Goal: Check status: Check status

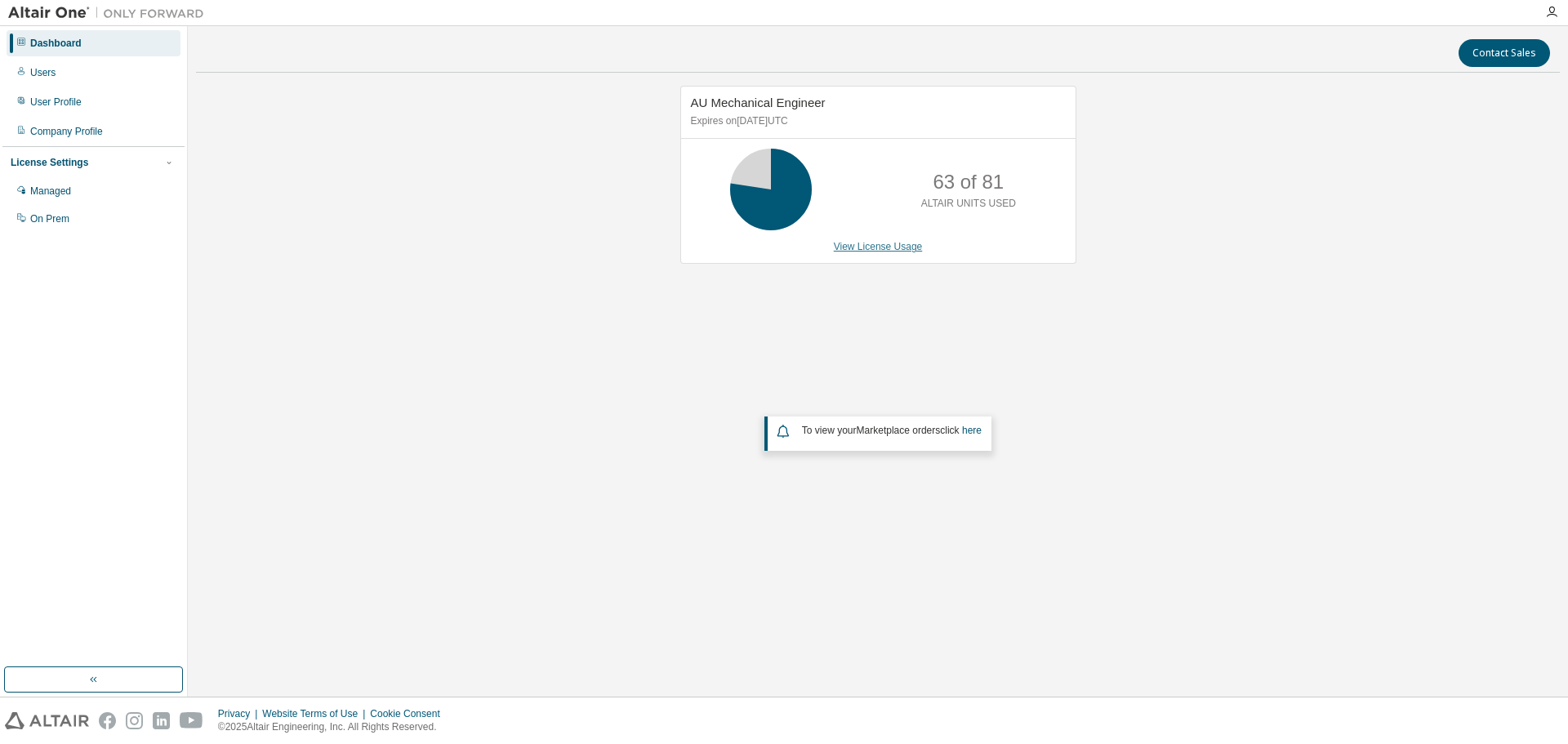
click at [861, 252] on link "View License Usage" at bounding box center [878, 247] width 89 height 12
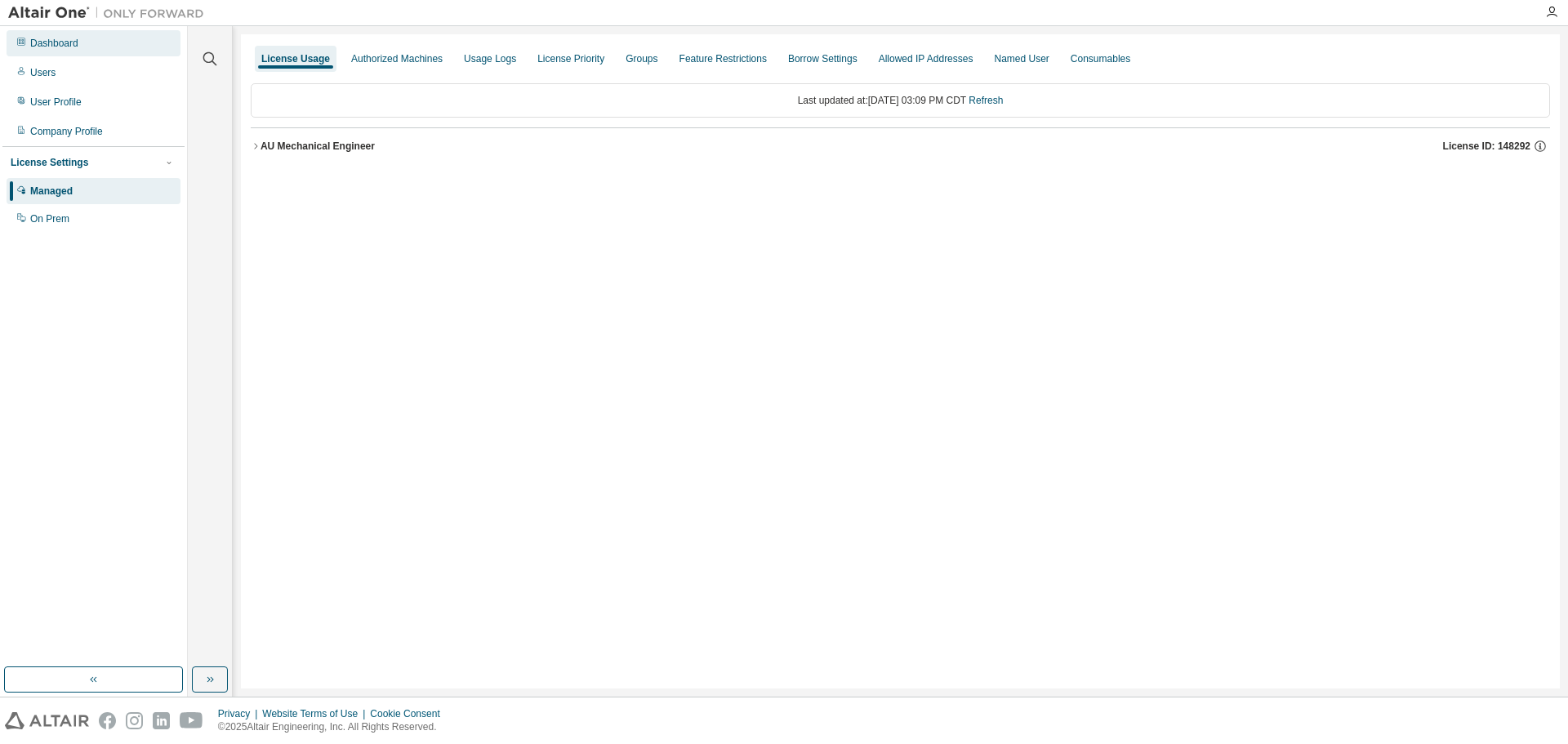
click at [37, 47] on div "Dashboard" at bounding box center [54, 43] width 48 height 13
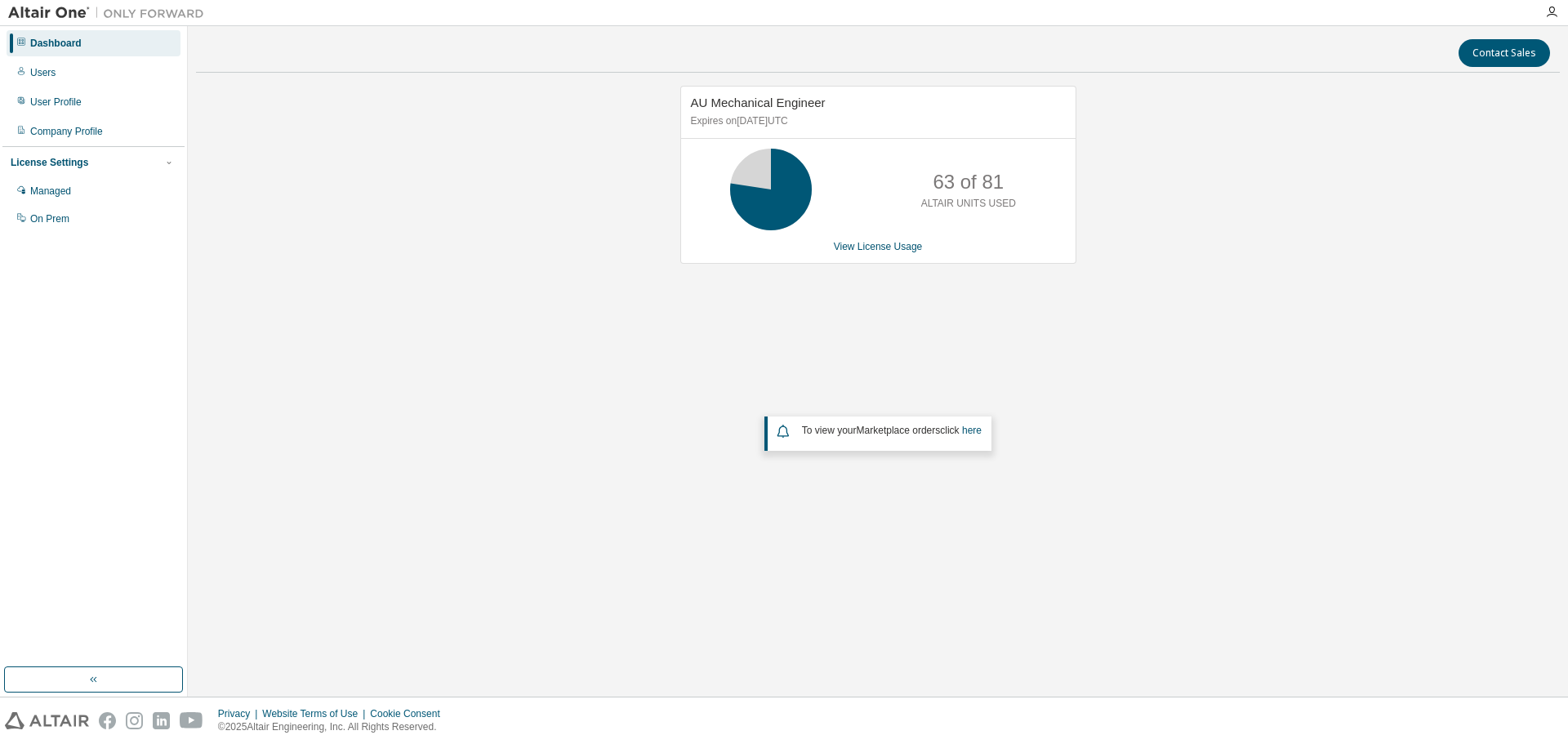
click at [831, 240] on div "View License Usage" at bounding box center [878, 247] width 375 height 13
click at [850, 244] on link "View License Usage" at bounding box center [878, 247] width 89 height 12
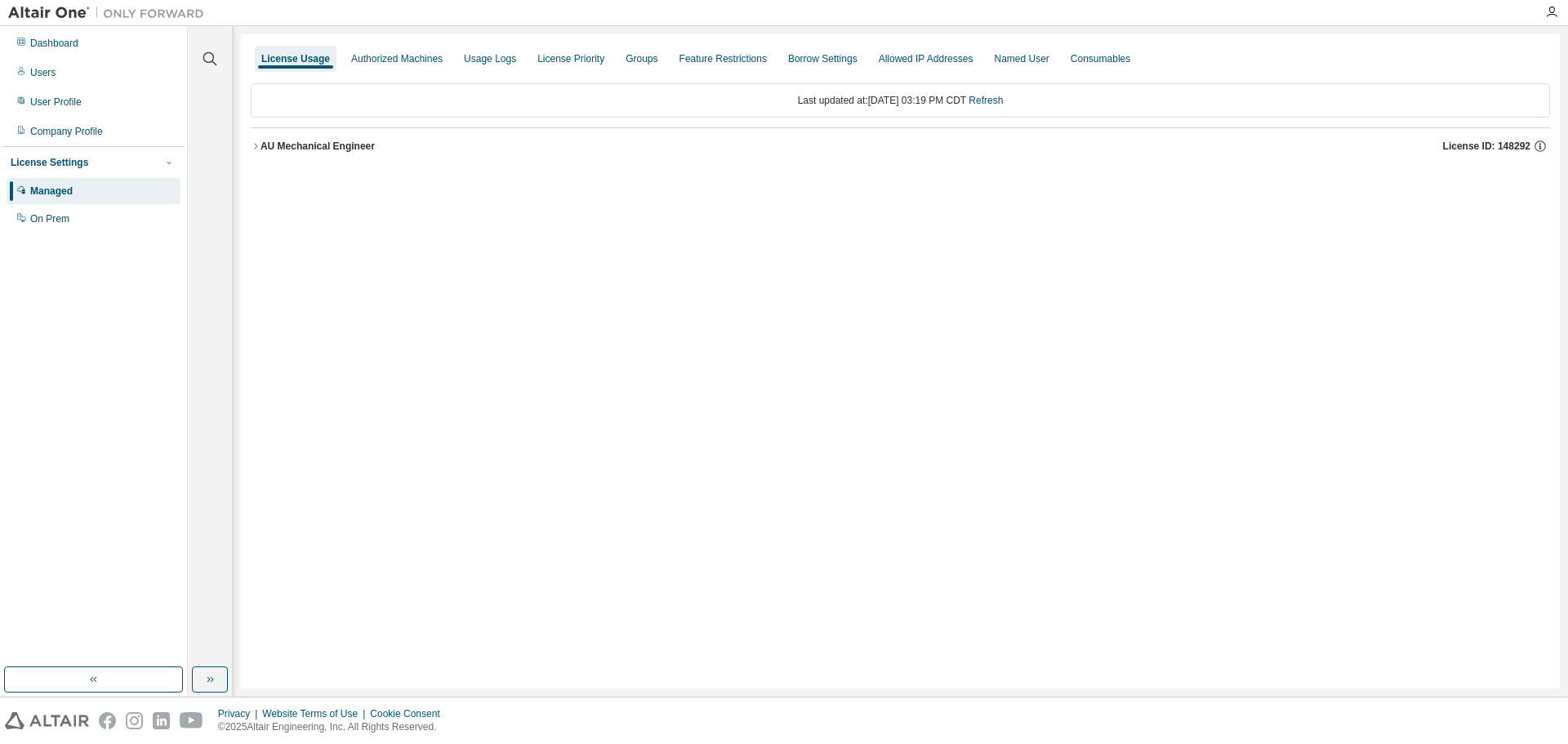
click at [358, 152] on div "AU Mechanical Engineer" at bounding box center [318, 146] width 115 height 13
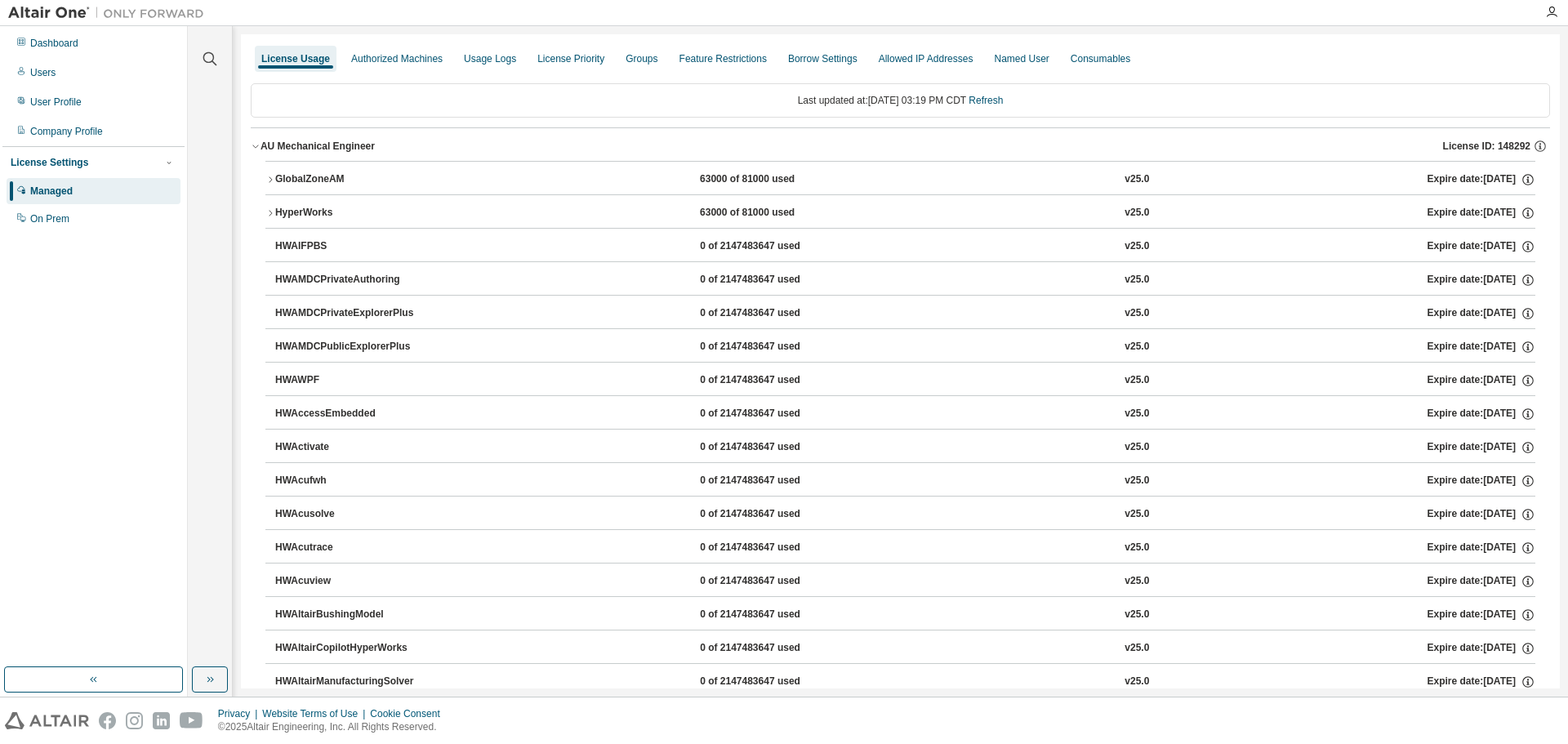
click at [328, 179] on div "GlobalZoneAM" at bounding box center [348, 180] width 147 height 15
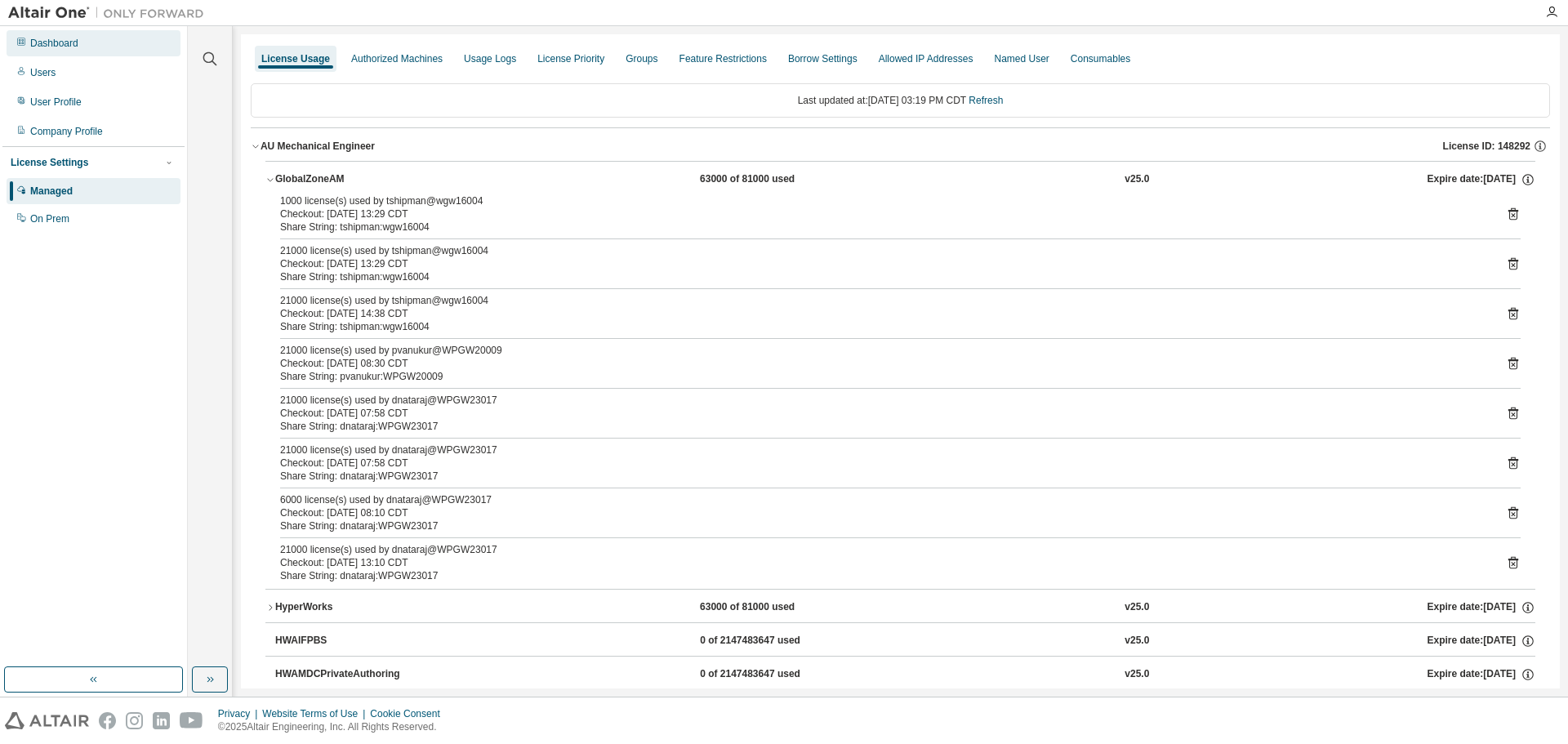
click at [82, 47] on div "Dashboard" at bounding box center [93, 42] width 174 height 26
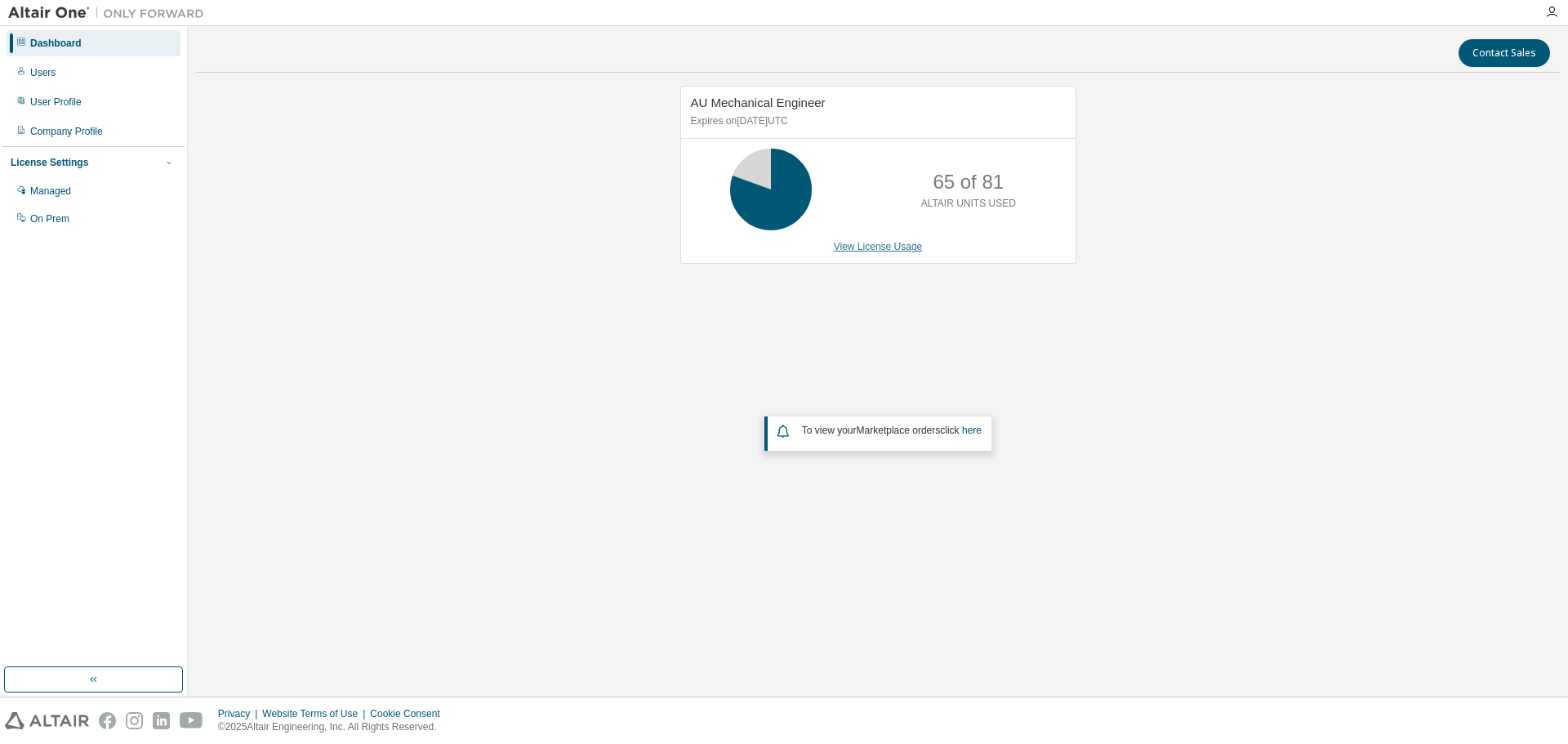
click at [850, 245] on link "View License Usage" at bounding box center [878, 247] width 89 height 12
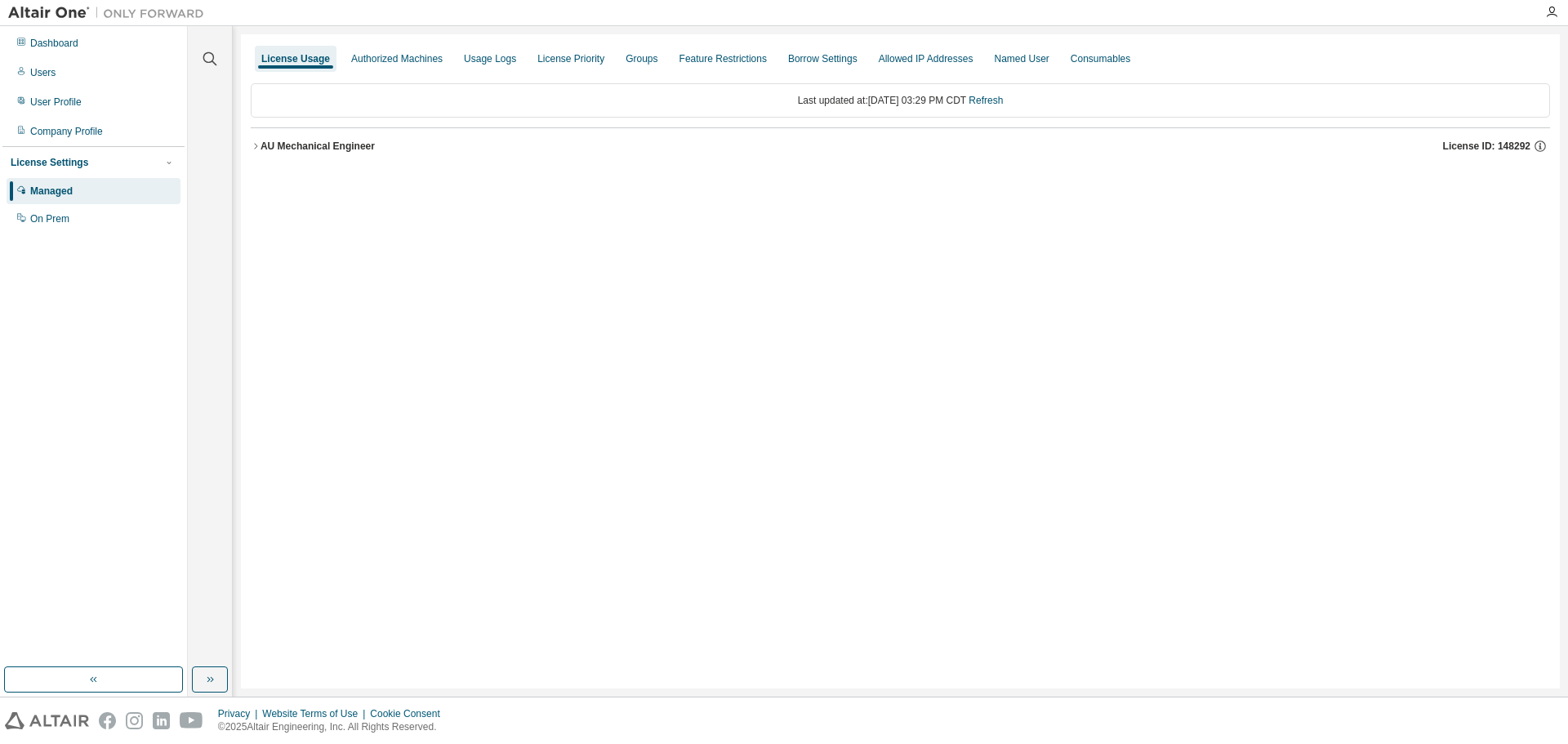
click at [288, 151] on div "AU Mechanical Engineer" at bounding box center [318, 146] width 115 height 13
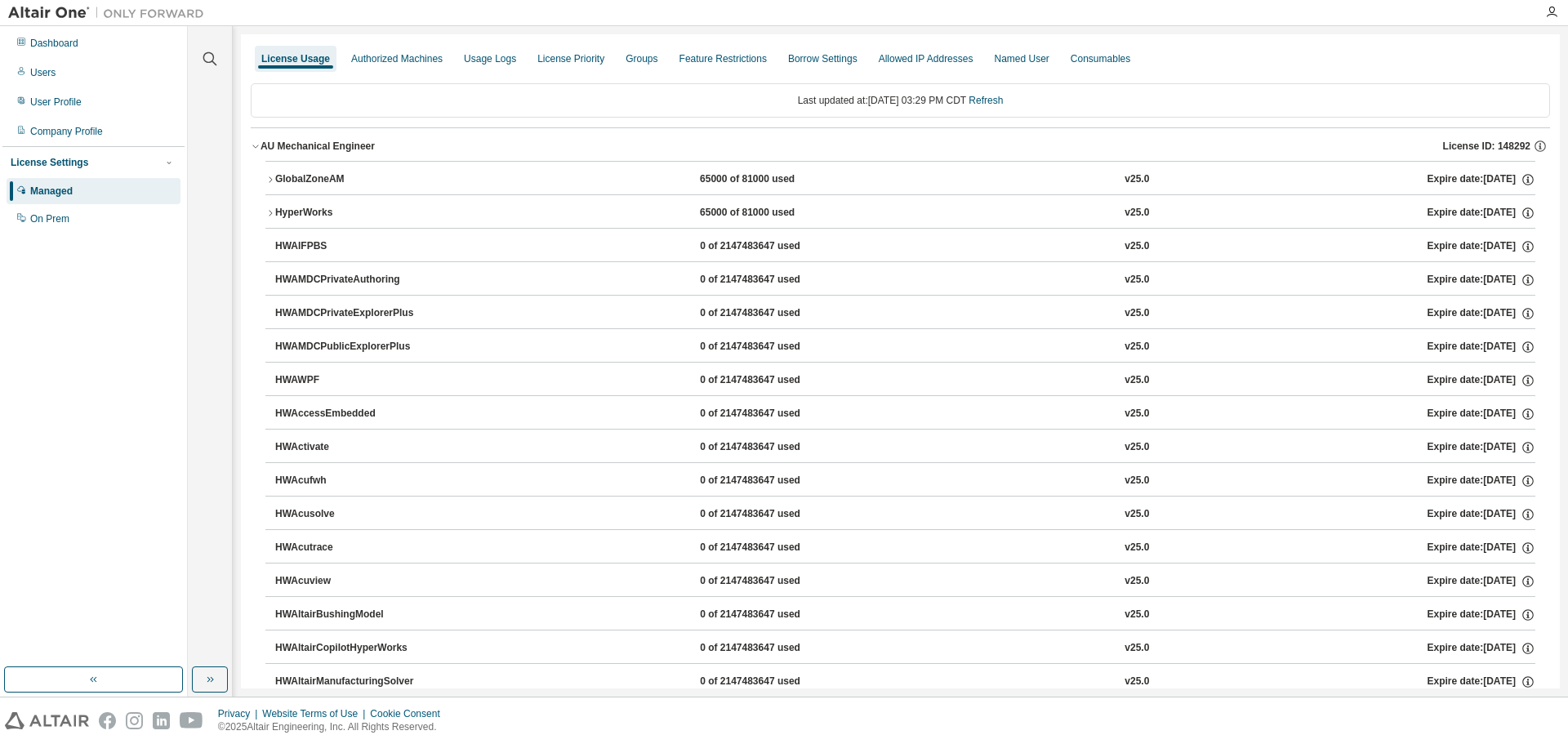
click at [324, 181] on div "GlobalZoneAM" at bounding box center [348, 180] width 147 height 15
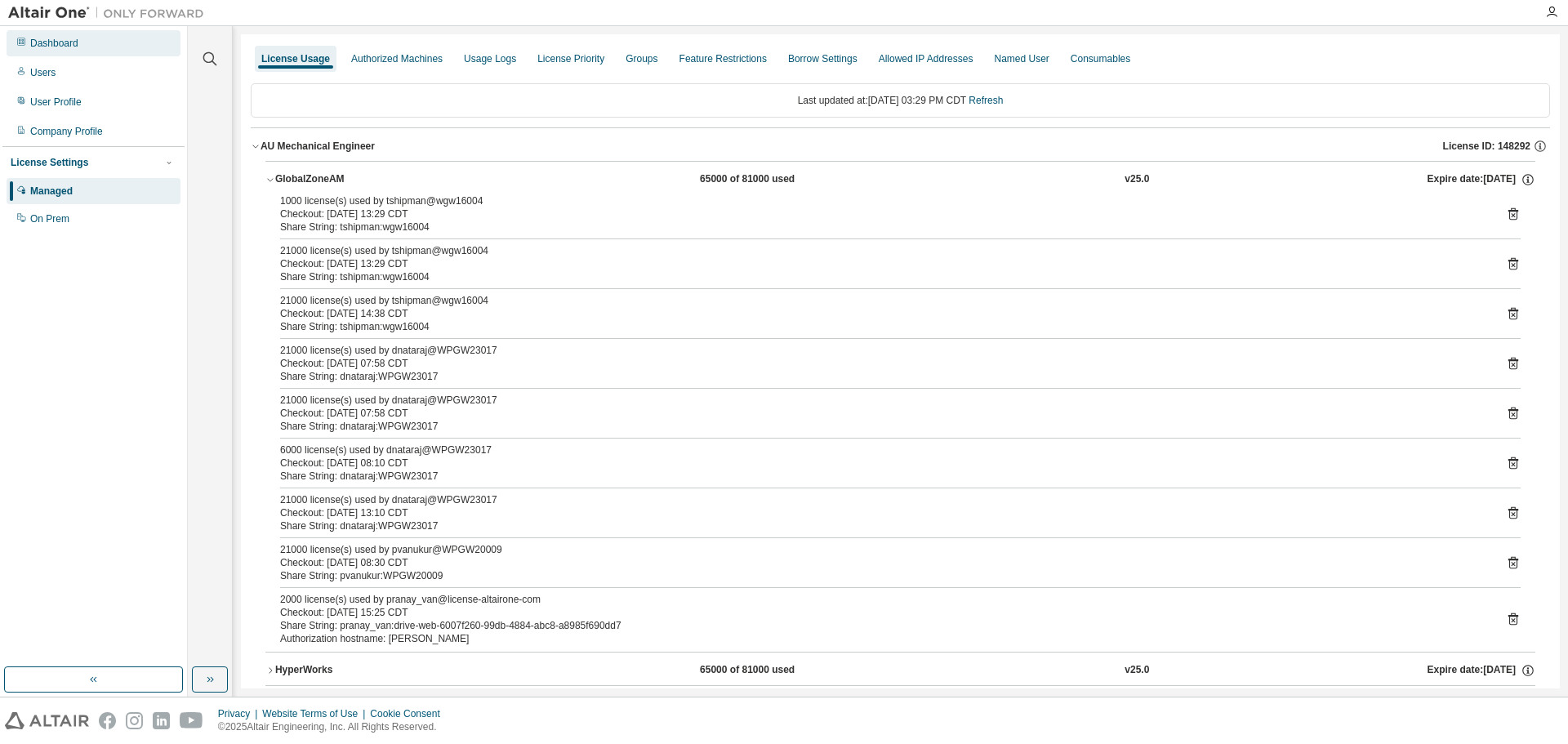
click at [28, 39] on div "Dashboard" at bounding box center [93, 42] width 174 height 26
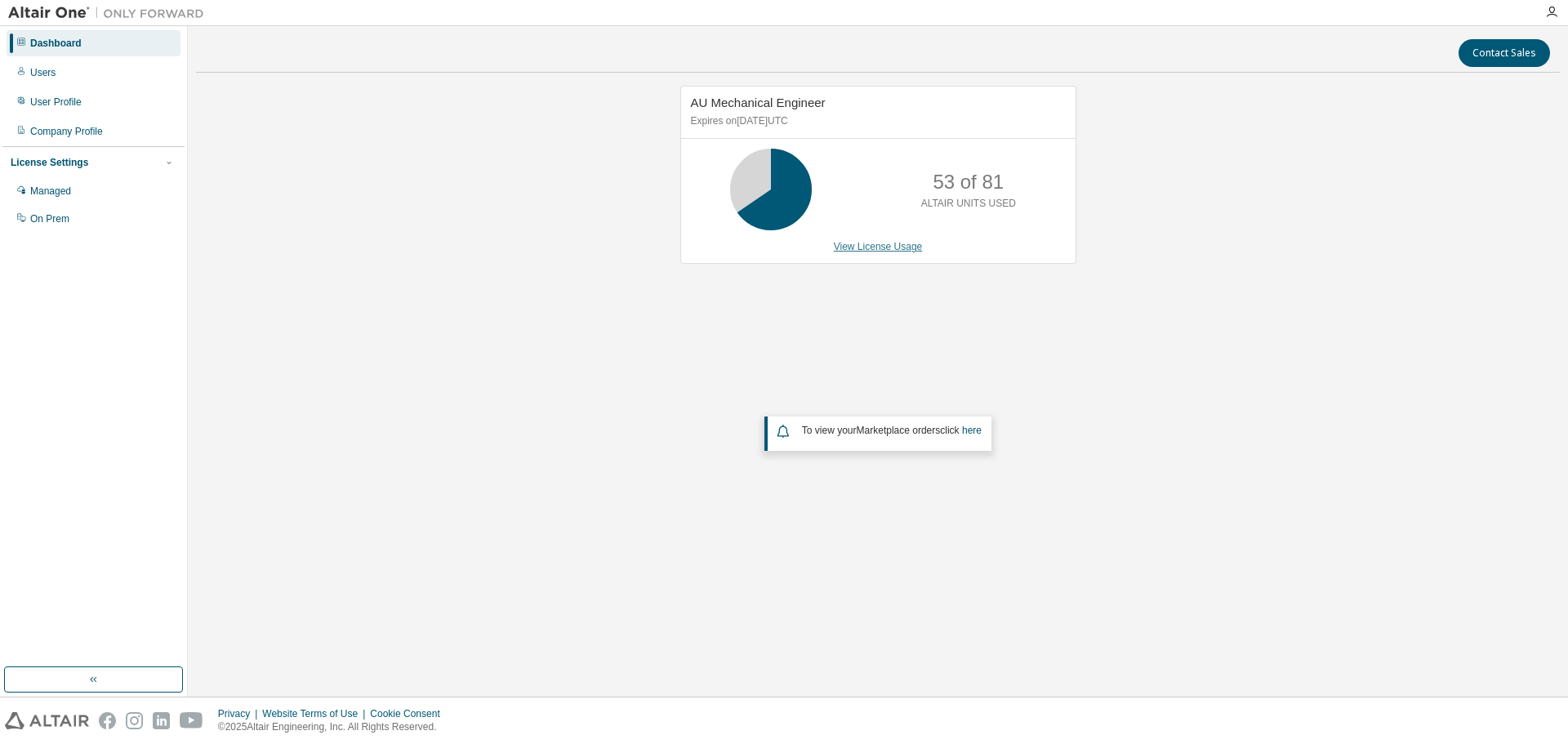
click at [876, 242] on link "View License Usage" at bounding box center [878, 247] width 89 height 12
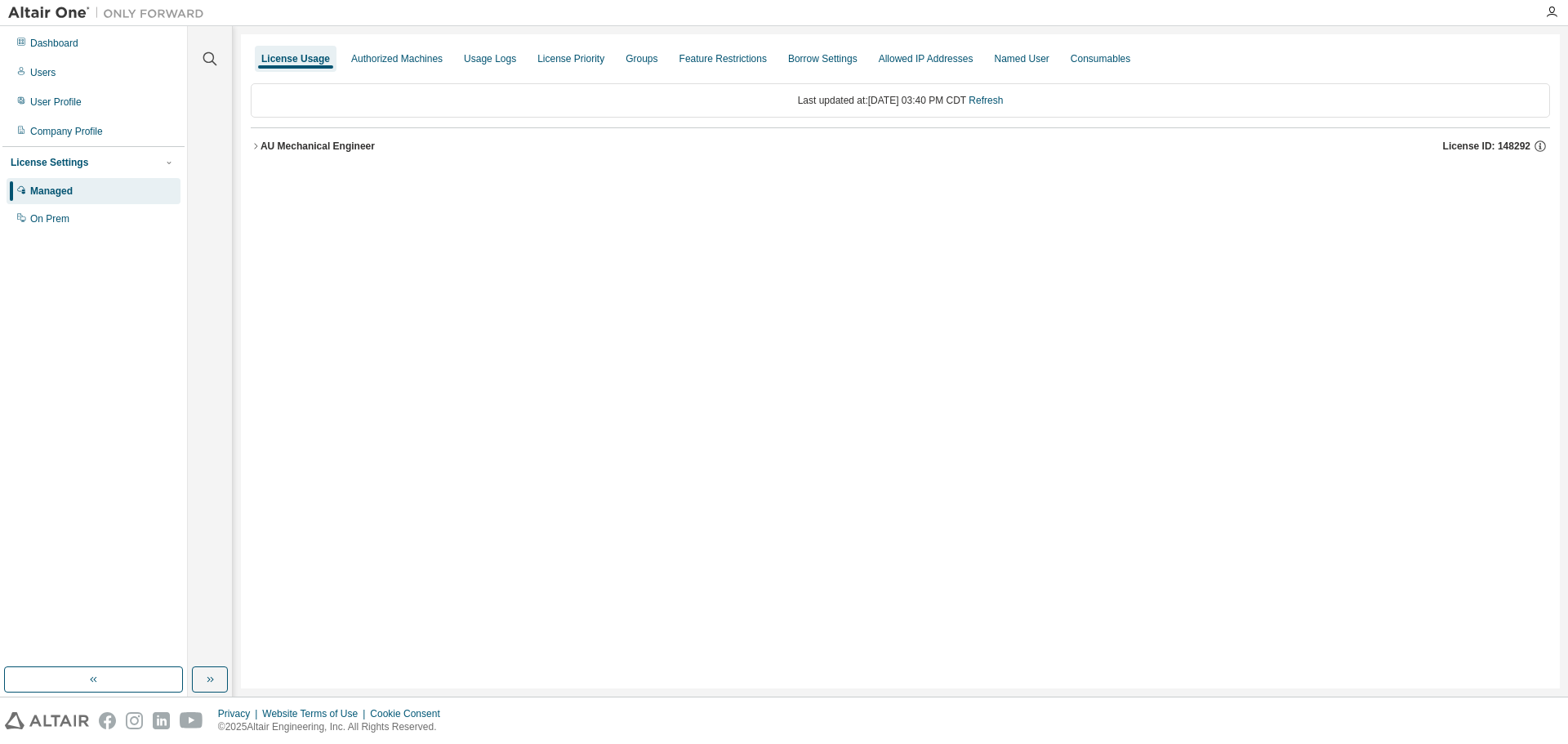
click at [271, 145] on div "AU Mechanical Engineer" at bounding box center [318, 146] width 115 height 13
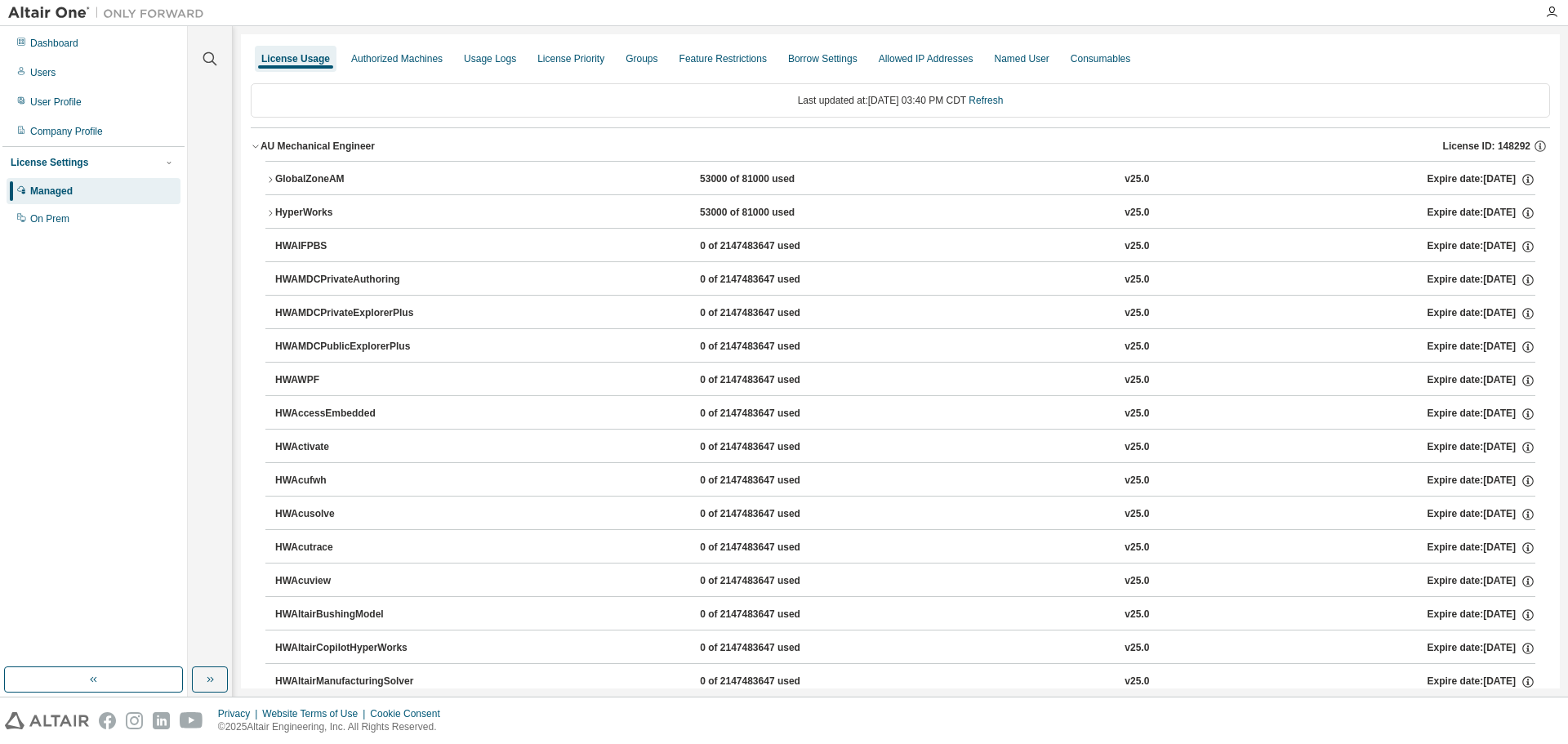
click at [311, 180] on div "GlobalZoneAM" at bounding box center [348, 180] width 147 height 15
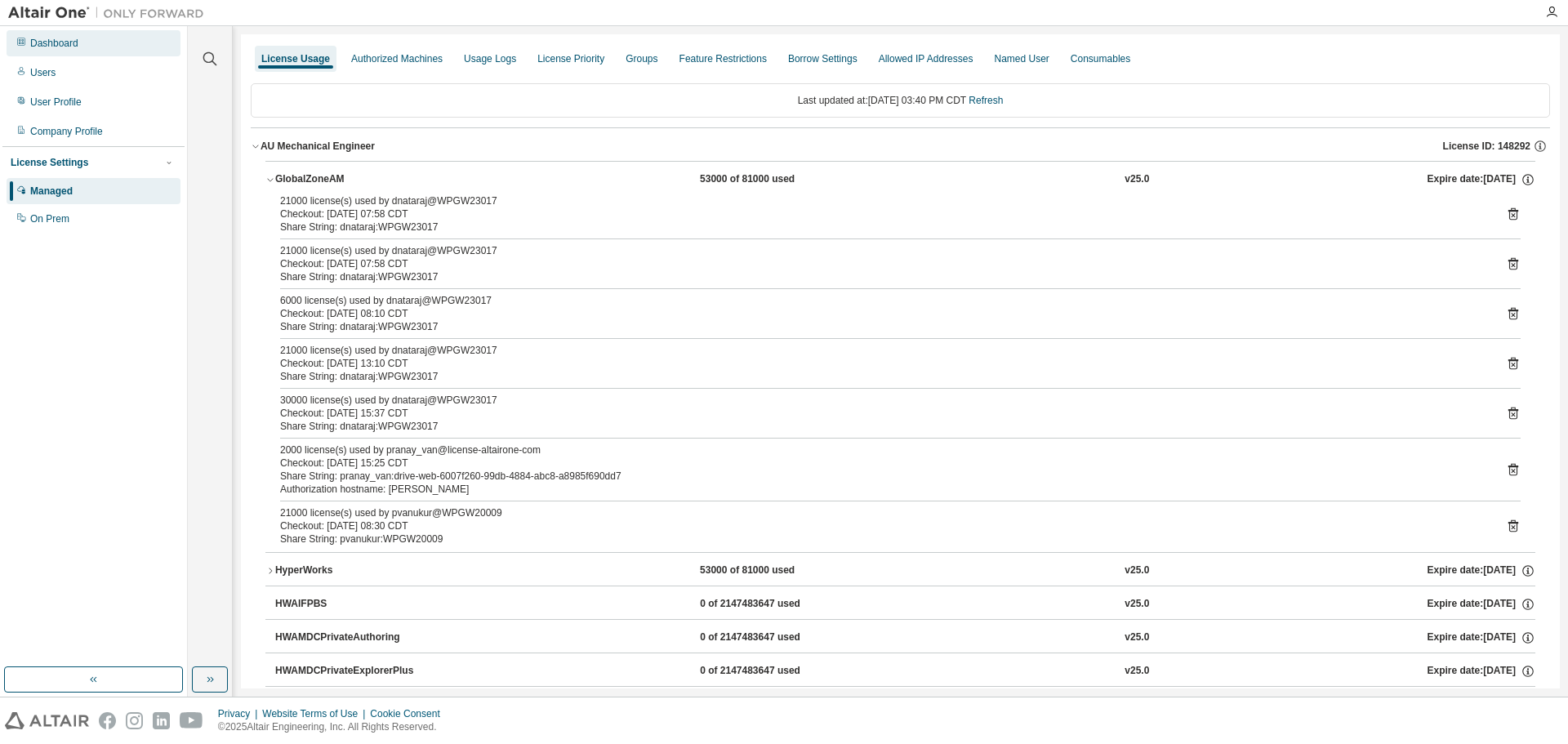
click at [56, 48] on div "Dashboard" at bounding box center [54, 43] width 48 height 13
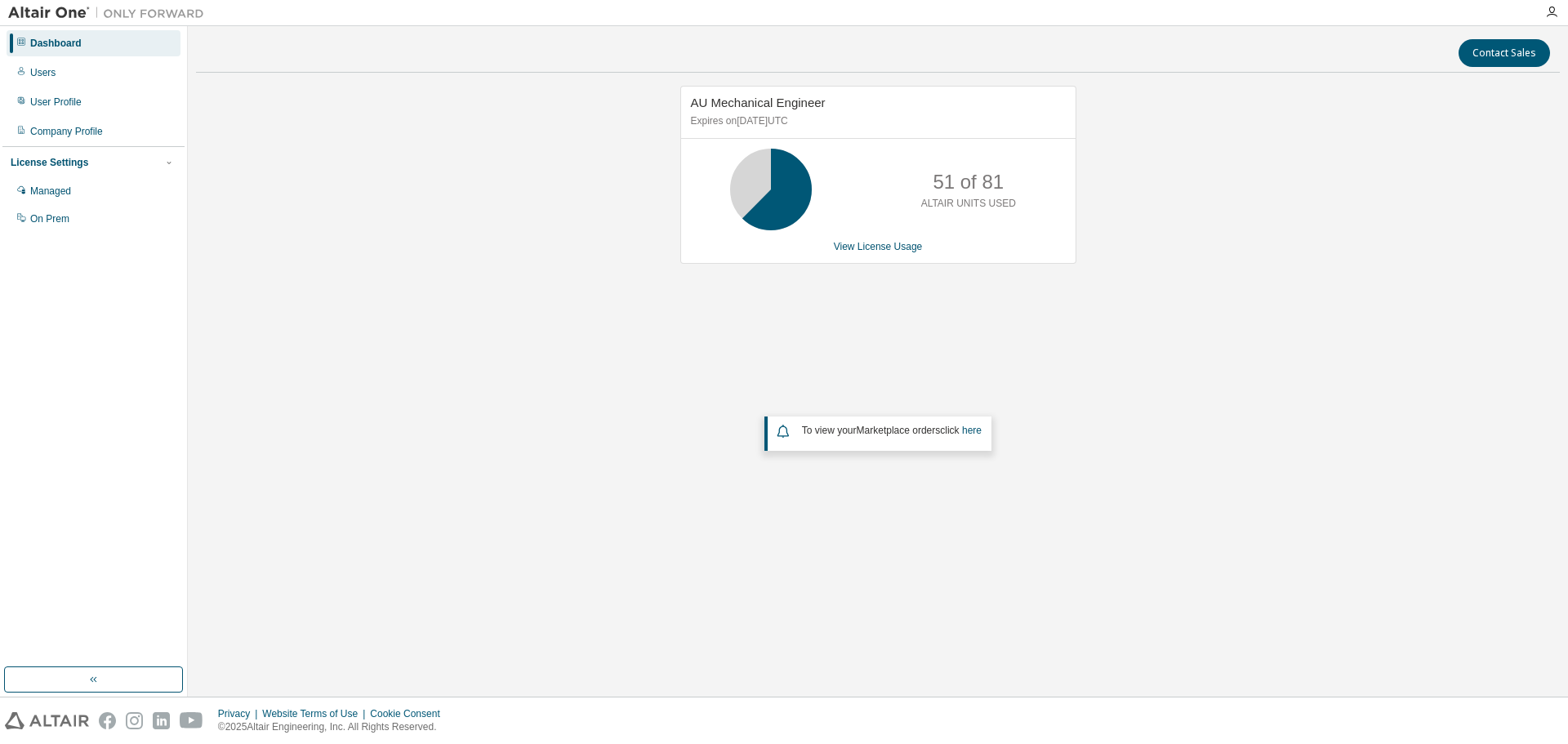
drag, startPoint x: 1336, startPoint y: 255, endPoint x: 1350, endPoint y: 86, distance: 169.6
click at [1336, 252] on div "AU Mechanical Engineer Expires on [DATE] UTC 51 of 81 ALTAIR UNITS USED View Li…" at bounding box center [878, 327] width 1363 height 483
